Goal: Communication & Community: Answer question/provide support

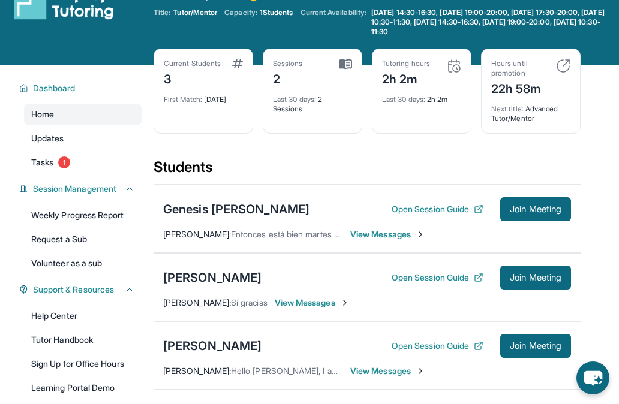
scroll to position [33, 0]
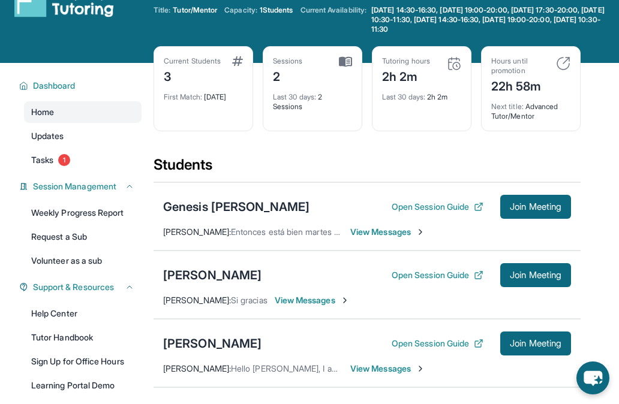
click at [364, 234] on span "View Messages" at bounding box center [387, 232] width 75 height 12
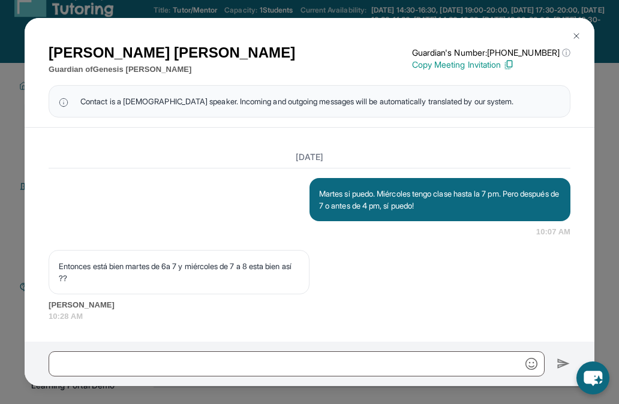
scroll to position [3017, 0]
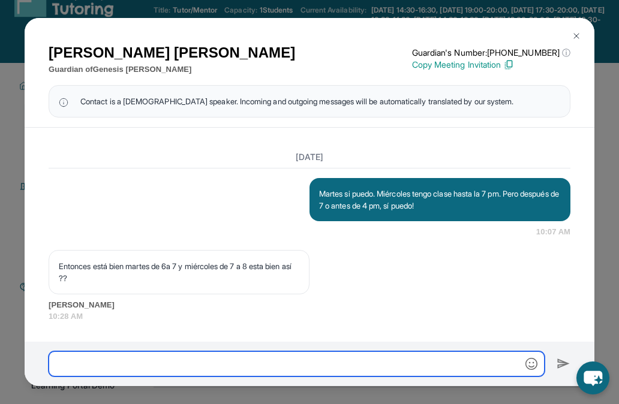
click at [261, 352] on input "text" at bounding box center [297, 363] width 496 height 25
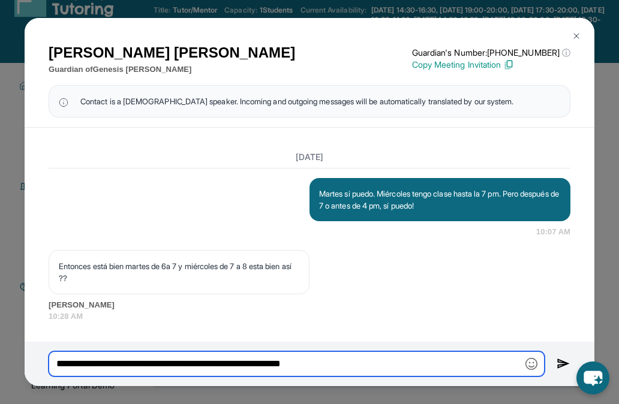
click at [279, 362] on input "**********" at bounding box center [297, 363] width 496 height 25
type input "**********"
click at [391, 360] on input "**********" at bounding box center [297, 363] width 496 height 25
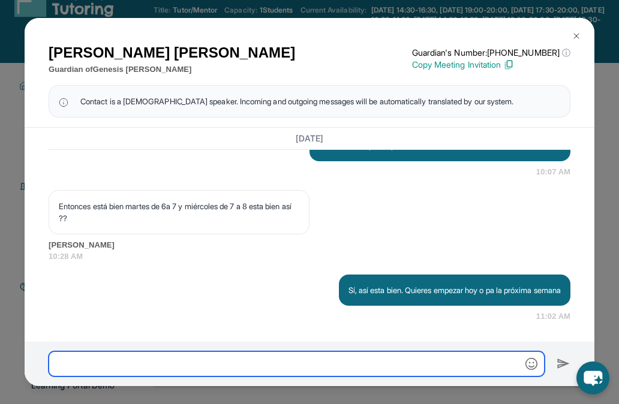
scroll to position [3077, 0]
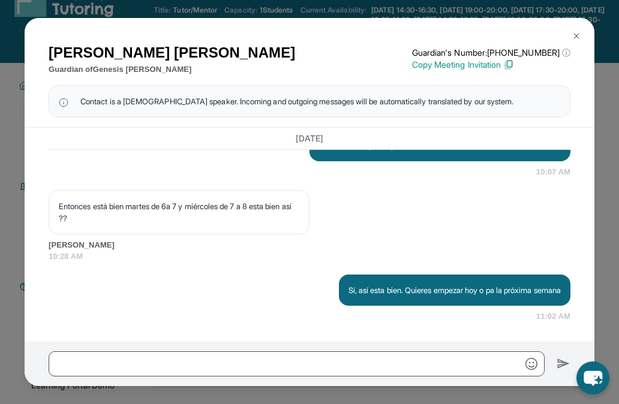
click at [572, 31] on img at bounding box center [576, 36] width 10 height 10
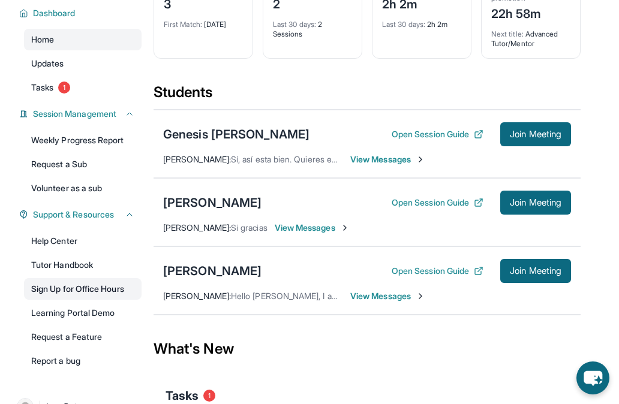
scroll to position [116, 0]
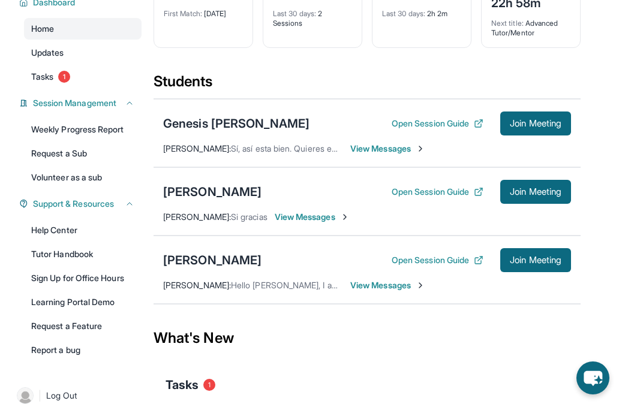
click at [391, 146] on span "View Messages" at bounding box center [387, 149] width 75 height 12
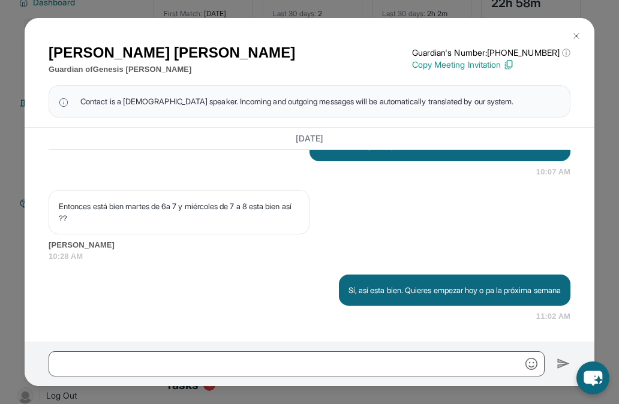
scroll to position [3068, 0]
click at [575, 29] on button at bounding box center [576, 36] width 24 height 24
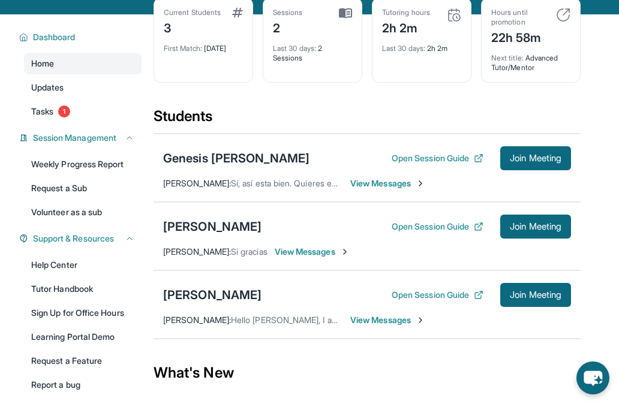
scroll to position [118, 0]
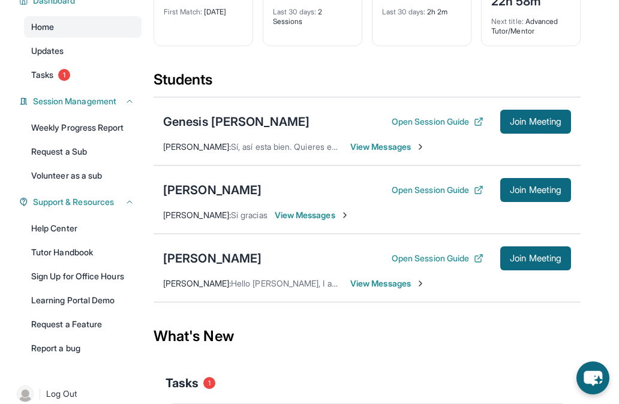
click at [357, 285] on span "View Messages" at bounding box center [387, 284] width 75 height 12
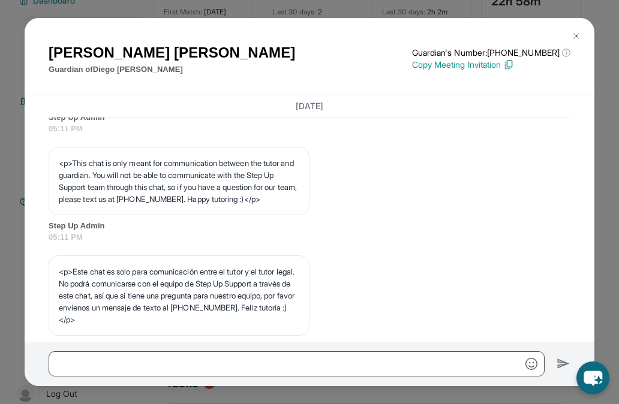
scroll to position [311, 0]
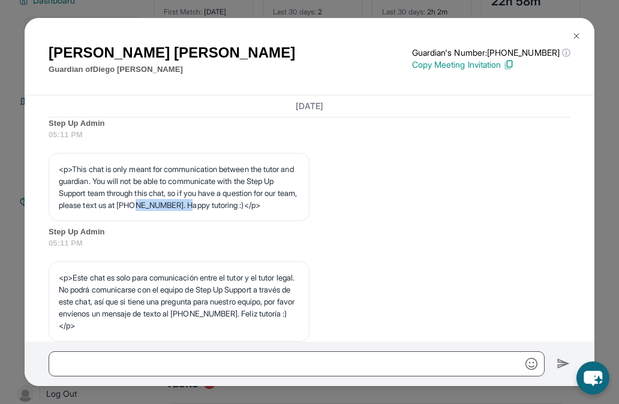
drag, startPoint x: 219, startPoint y: 217, endPoint x: 274, endPoint y: 217, distance: 55.1
click at [274, 211] on p "<p>This chat is only meant for communication between the tutor and guardian. Yo…" at bounding box center [179, 187] width 240 height 48
copy p "310) 510-6335"
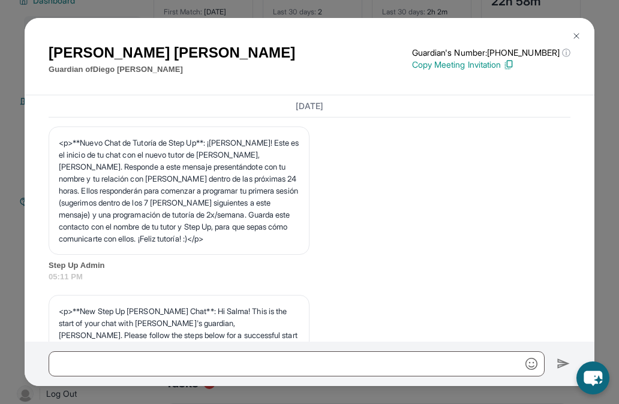
scroll to position [0, 0]
click at [578, 32] on img at bounding box center [576, 36] width 10 height 10
